Goal: Task Accomplishment & Management: Complete application form

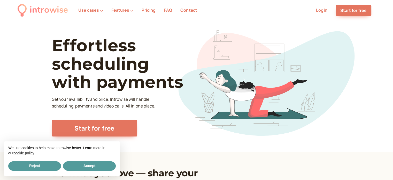
click at [142, 13] on li "Pricing" at bounding box center [148, 10] width 22 height 7
click at [145, 12] on link "Pricing" at bounding box center [149, 10] width 14 height 6
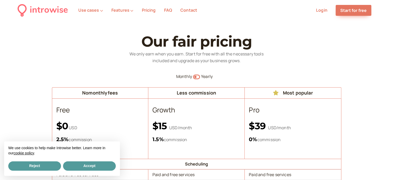
click at [198, 77] on icon "Switch to yearly" at bounding box center [196, 77] width 7 height 6
click at [195, 76] on icon "button" at bounding box center [196, 76] width 7 height 5
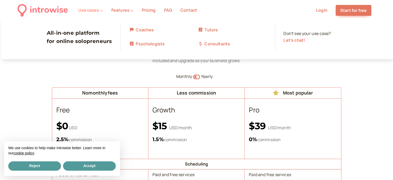
click at [96, 12] on button "Use cases" at bounding box center [90, 10] width 25 height 5
click at [210, 31] on link "Tutors" at bounding box center [232, 30] width 69 height 7
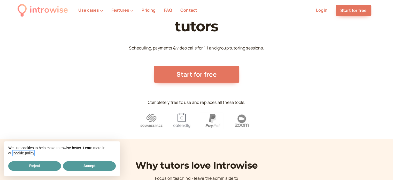
scroll to position [52, 0]
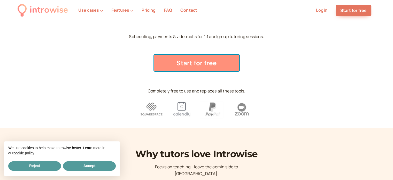
click at [199, 67] on link "Start for free" at bounding box center [196, 63] width 85 height 17
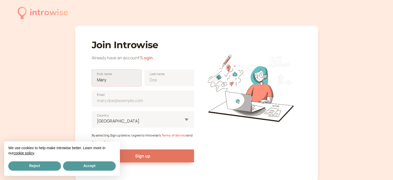
click at [111, 78] on input "First name" at bounding box center [117, 78] width 50 height 17
click at [180, 47] on h1 "Join Introwise" at bounding box center [143, 44] width 102 height 11
click at [112, 69] on div "First name" at bounding box center [117, 75] width 50 height 21
click at [119, 81] on input "First name" at bounding box center [117, 78] width 50 height 17
click at [128, 78] on input "First name" at bounding box center [117, 78] width 50 height 17
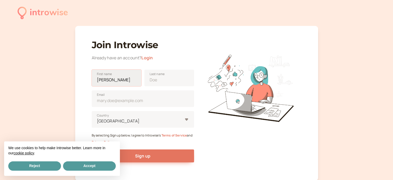
type input "[PERSON_NAME]"
click at [158, 84] on input "Last name" at bounding box center [169, 78] width 50 height 17
type input "gop"
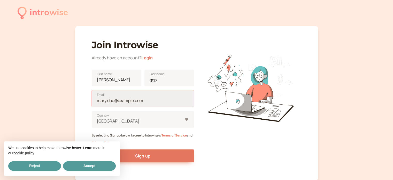
click at [127, 101] on input "Email" at bounding box center [143, 98] width 102 height 17
paste input "[EMAIL_ADDRESS][DOMAIN_NAME]"
type input "[EMAIL_ADDRESS][DOMAIN_NAME]"
click at [138, 117] on div "[GEOGRAPHIC_DATA]" at bounding box center [143, 119] width 102 height 17
click at [97, 118] on input "United States Country" at bounding box center [96, 121] width 1 height 6
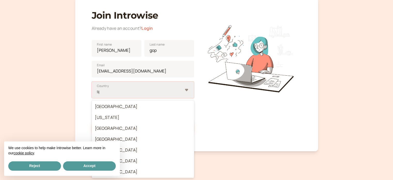
type input "spa"
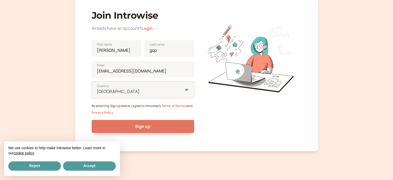
drag, startPoint x: 158, startPoint y: 97, endPoint x: 159, endPoint y: 101, distance: 4.0
click at [159, 101] on form "[PERSON_NAME] First name gop Last name [EMAIL_ADDRESS][DOMAIN_NAME] Email Selec…" at bounding box center [143, 89] width 102 height 106
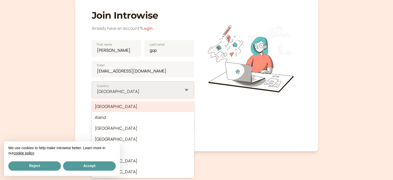
click at [156, 94] on div at bounding box center [139, 91] width 86 height 7
click at [97, 94] on input "option [GEOGRAPHIC_DATA] focused, 1 of 250. 250 results available. Use Up and D…" at bounding box center [96, 91] width 1 height 6
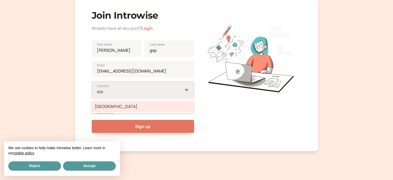
type input "spai"
click at [157, 104] on div "[GEOGRAPHIC_DATA]" at bounding box center [143, 106] width 102 height 11
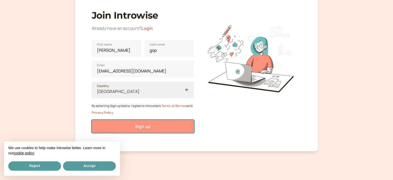
click at [158, 121] on button "Sign up" at bounding box center [143, 126] width 102 height 13
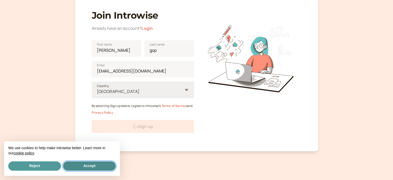
click at [90, 168] on button "Accept" at bounding box center [89, 165] width 53 height 9
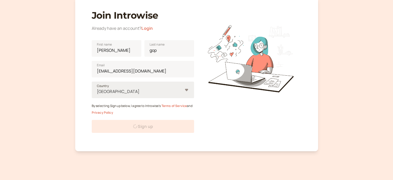
scroll to position [23, 0]
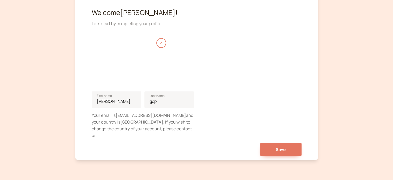
scroll to position [69, 0]
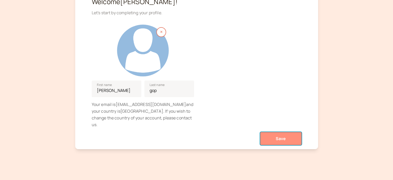
click at [278, 132] on button "Save" at bounding box center [280, 138] width 41 height 13
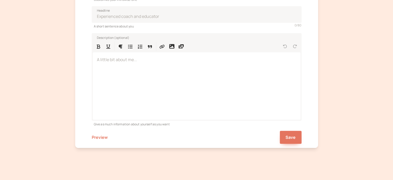
scroll to position [164, 0]
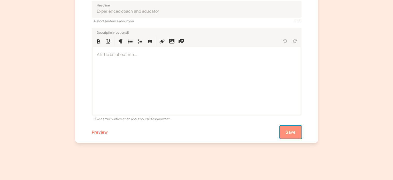
click at [297, 131] on button "Save" at bounding box center [291, 131] width 22 height 13
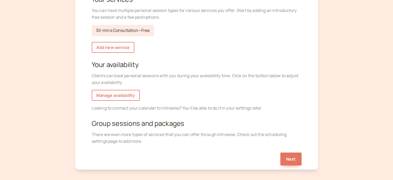
scroll to position [21, 0]
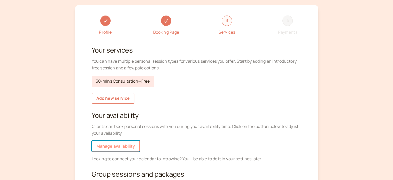
click at [139, 147] on link "Manage availability" at bounding box center [116, 145] width 48 height 11
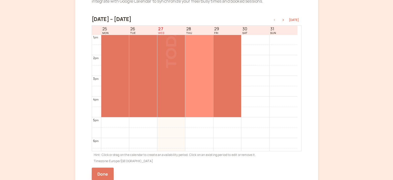
scroll to position [321, 0]
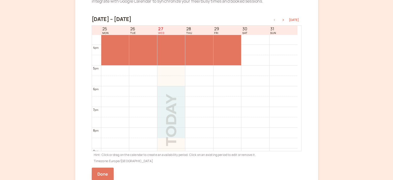
drag, startPoint x: 162, startPoint y: 94, endPoint x: 184, endPoint y: 128, distance: 40.3
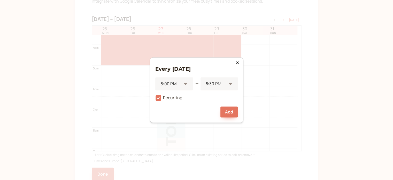
drag, startPoint x: 236, startPoint y: 65, endPoint x: 234, endPoint y: 72, distance: 7.5
click at [236, 66] on div "Every Wednesday 6:00 PM — 8:30 PM Recurring Add" at bounding box center [197, 89] width 94 height 65
click at [238, 61] on icon at bounding box center [237, 62] width 3 height 4
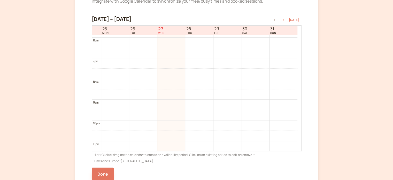
scroll to position [380, 0]
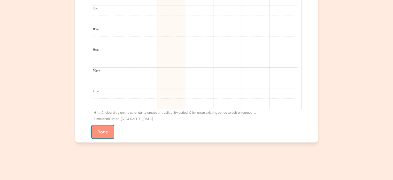
click at [111, 136] on button "Done" at bounding box center [103, 131] width 22 height 13
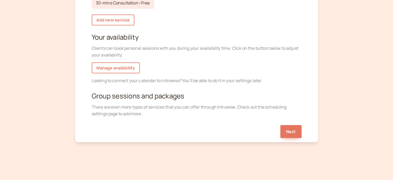
scroll to position [98, 0]
click at [293, 129] on button "Next" at bounding box center [290, 131] width 21 height 13
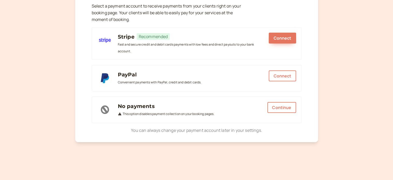
scroll to position [86, 0]
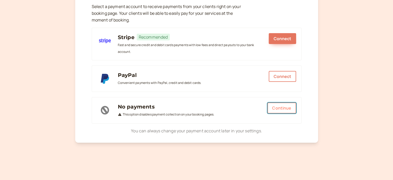
click at [282, 107] on button "Continue" at bounding box center [281, 107] width 28 height 11
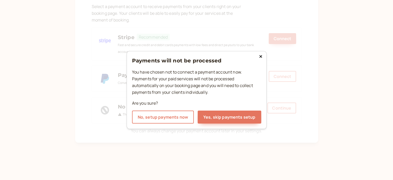
click at [260, 60] on h3 "Payments will not be processed" at bounding box center [196, 60] width 129 height 8
click at [260, 58] on icon at bounding box center [260, 56] width 3 height 4
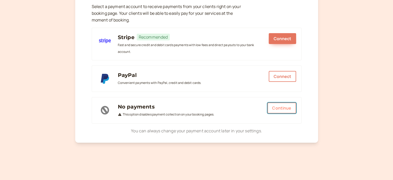
click at [290, 105] on button "Continue" at bounding box center [281, 107] width 28 height 11
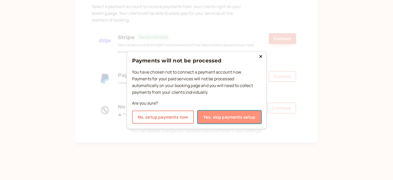
click at [250, 119] on button "Yes, skip payments setup" at bounding box center [230, 116] width 64 height 13
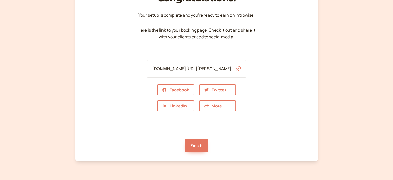
scroll to position [52, 0]
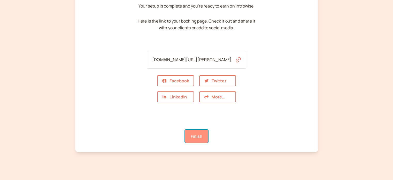
click at [198, 140] on link "Finish" at bounding box center [196, 135] width 23 height 13
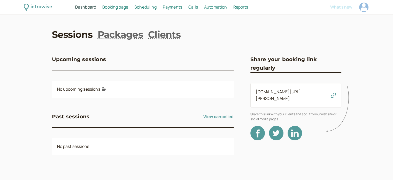
click at [154, 6] on span "Scheduling" at bounding box center [145, 7] width 22 height 6
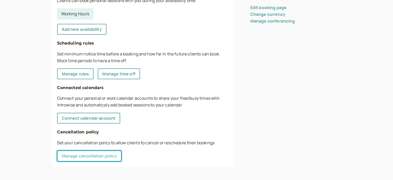
click at [83, 153] on link "Manage cancellation policy" at bounding box center [89, 155] width 64 height 11
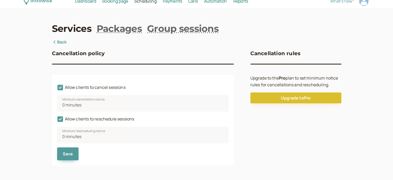
scroll to position [6, 0]
click at [60, 88] on icon at bounding box center [60, 87] width 9 height 9
click at [57, 89] on input "Allow clients to cancel sessions" at bounding box center [57, 89] width 0 height 0
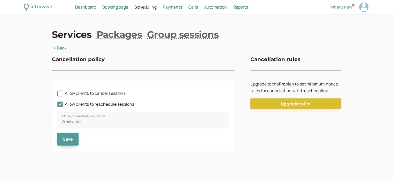
scroll to position [0, 0]
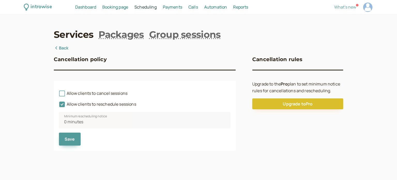
click at [61, 96] on div "Allow clients to cancel sessions" at bounding box center [145, 91] width 172 height 11
click at [64, 96] on icon at bounding box center [62, 93] width 6 height 6
click at [59, 95] on input "Allow clients to cancel sessions" at bounding box center [59, 95] width 0 height 0
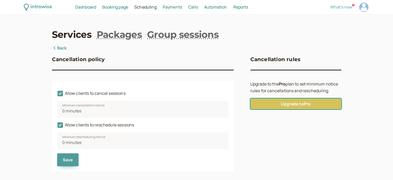
click at [324, 105] on link "Upgrade to Pro" at bounding box center [295, 103] width 91 height 11
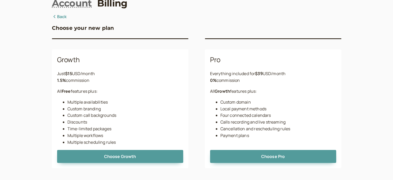
scroll to position [34, 0]
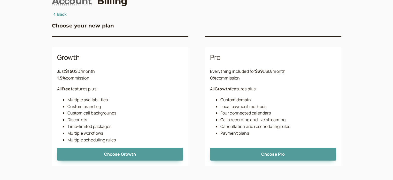
click at [62, 17] on link "Back" at bounding box center [59, 14] width 15 height 7
